Goal: Transaction & Acquisition: Purchase product/service

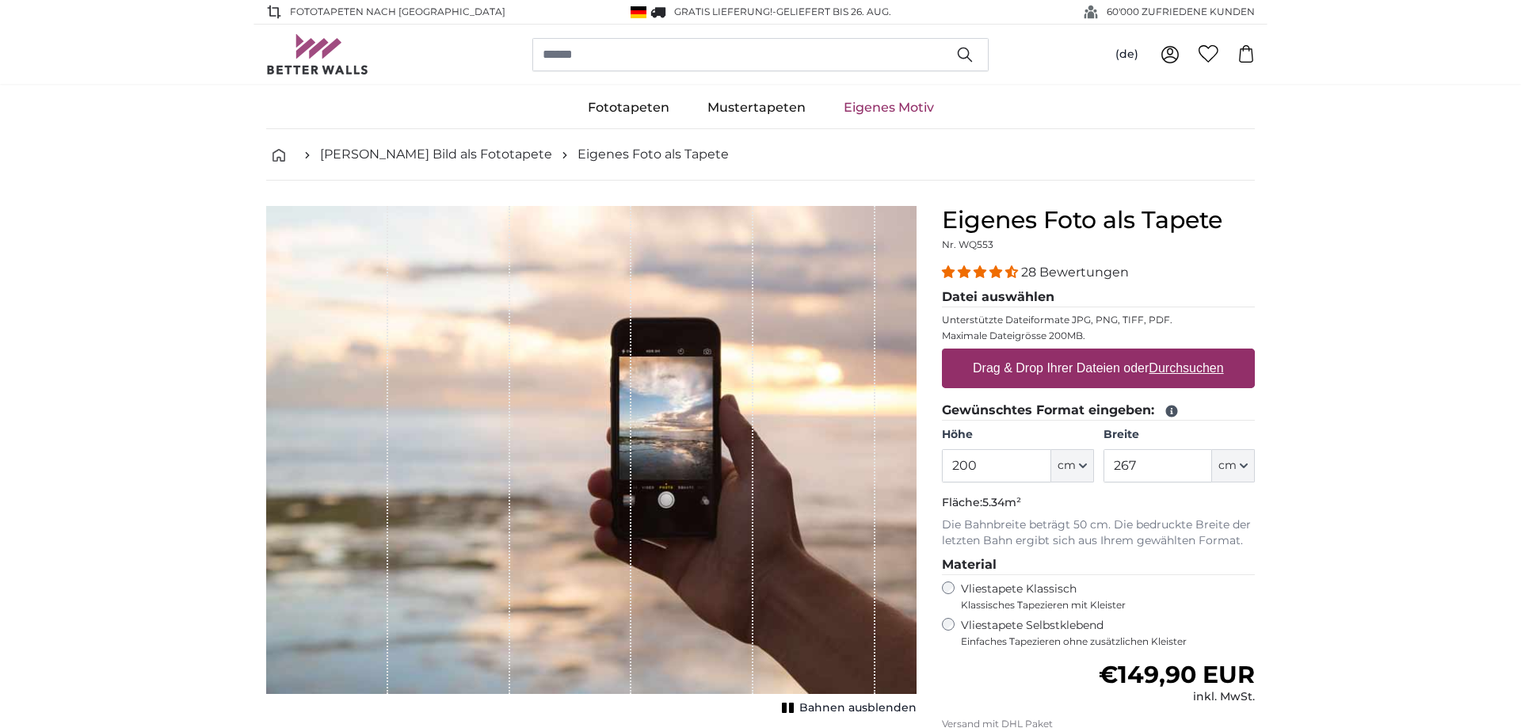
click at [1114, 372] on label "Drag & Drop Ihrer Dateien oder Durchsuchen" at bounding box center [1099, 369] width 264 height 32
click at [1114, 353] on input "Drag & Drop Ihrer Dateien oder Durchsuchen" at bounding box center [1098, 351] width 313 height 5
type input "**********"
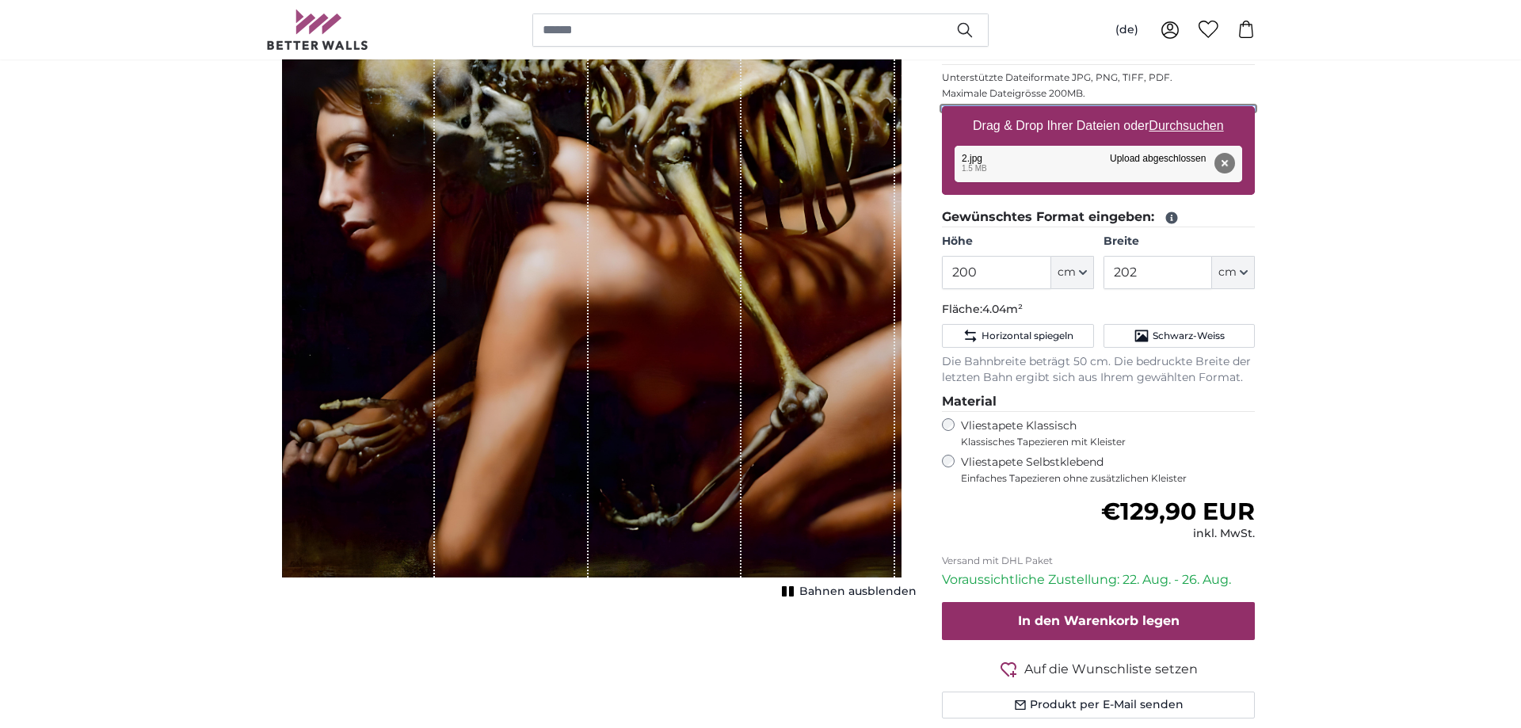
scroll to position [162, 0]
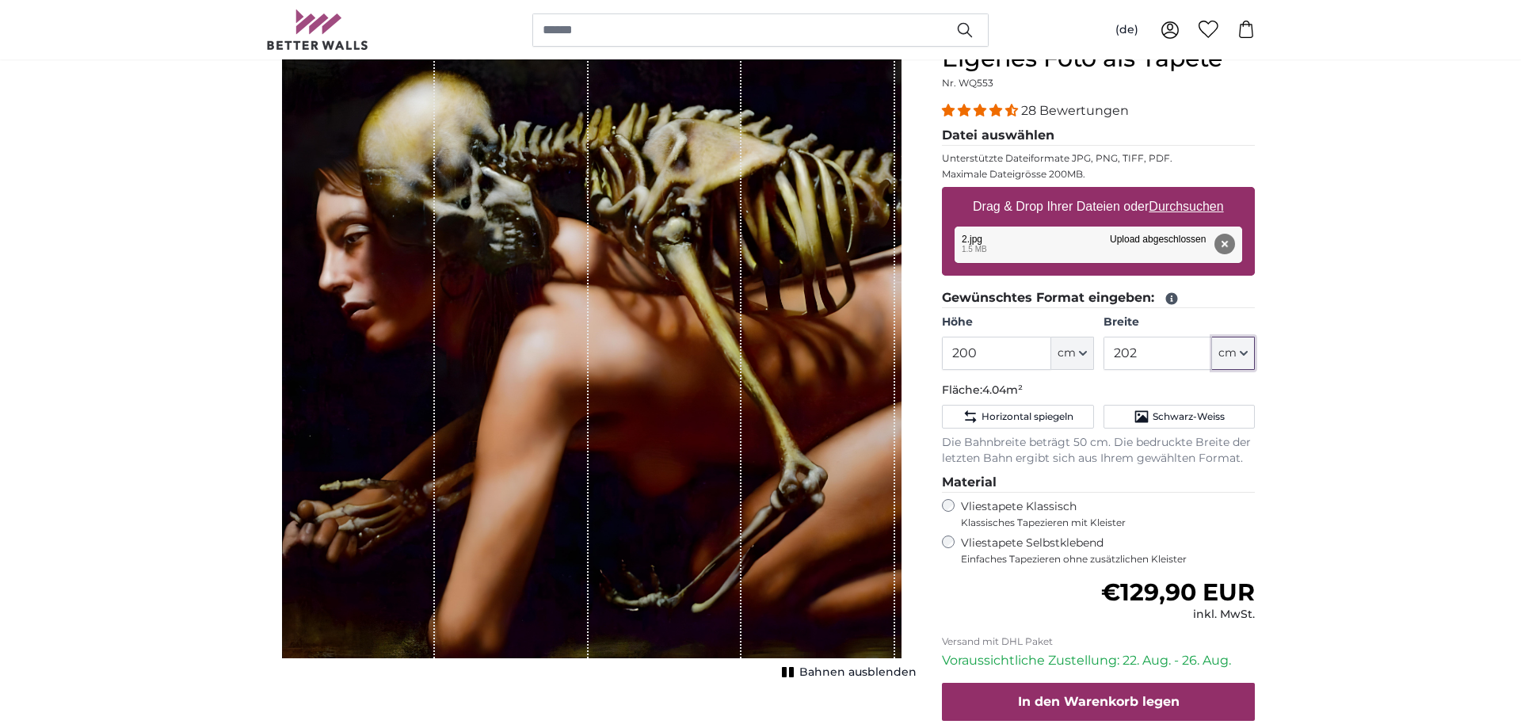
click at [1242, 360] on button "cm" at bounding box center [1233, 353] width 43 height 33
click at [1264, 389] on link "Centimeter (cm)" at bounding box center [1233, 395] width 139 height 29
drag, startPoint x: 1165, startPoint y: 357, endPoint x: 941, endPoint y: 357, distance: 224.3
click at [1104, 357] on input "202" at bounding box center [1158, 353] width 109 height 33
type input "240"
